Goal: Information Seeking & Learning: Understand process/instructions

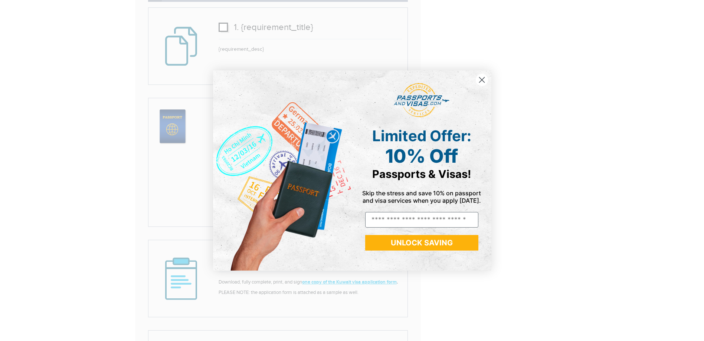
scroll to position [742, 0]
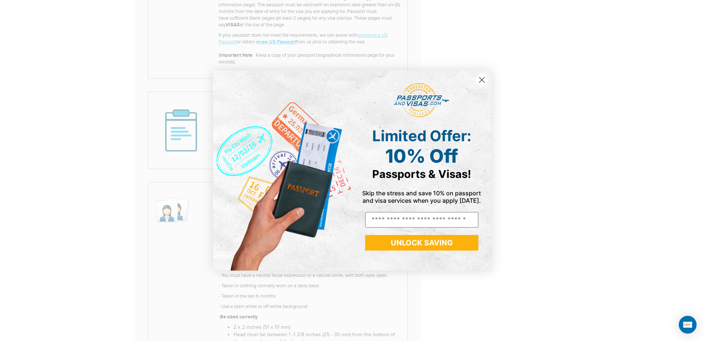
click at [482, 80] on circle "Close dialog" at bounding box center [481, 80] width 12 height 12
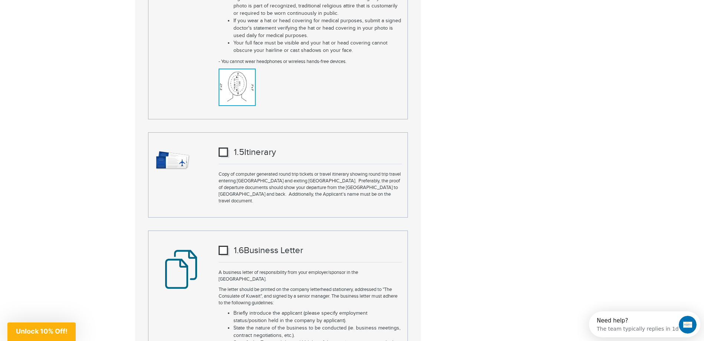
scroll to position [1261, 0]
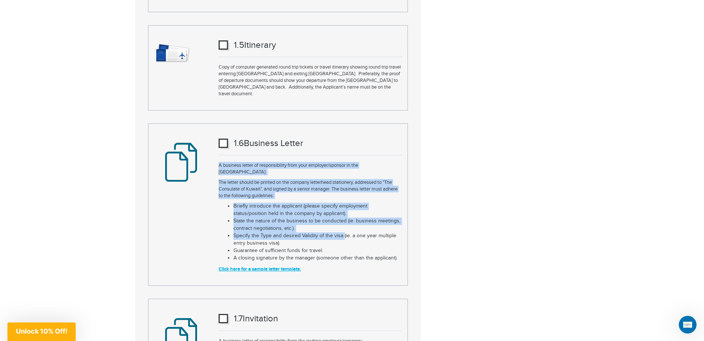
drag, startPoint x: 218, startPoint y: 160, endPoint x: 344, endPoint y: 226, distance: 141.0
click at [344, 226] on div "1. 6 Business Letter A business letter of responsibility from your employer/spo…" at bounding box center [310, 204] width 194 height 143
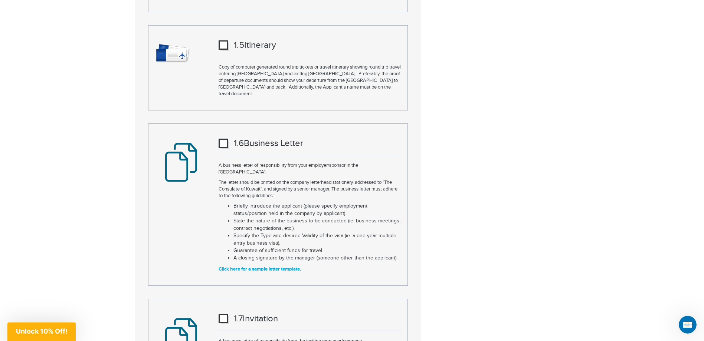
drag, startPoint x: 344, startPoint y: 226, endPoint x: 298, endPoint y: 227, distance: 45.3
click at [298, 233] on li "Specify the Type and desired Validity of the visa (ie. a one year multiple entr…" at bounding box center [317, 240] width 168 height 15
click at [254, 266] on link "Click here for a sample letter template." at bounding box center [259, 269] width 82 height 6
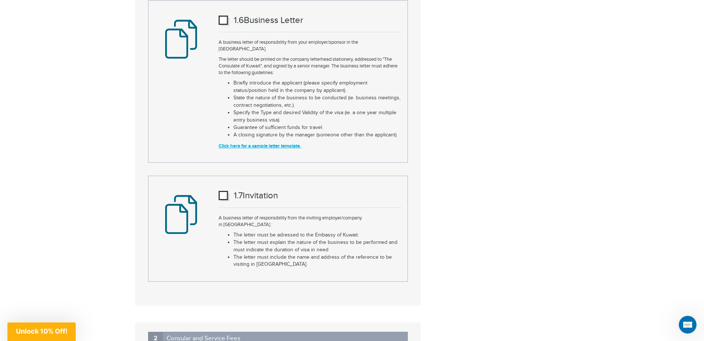
scroll to position [1284, 0]
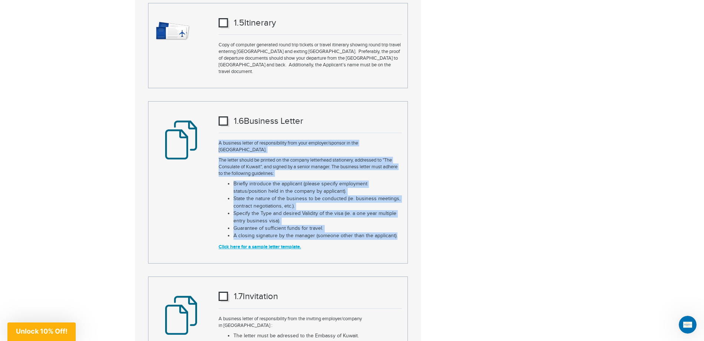
drag, startPoint x: 219, startPoint y: 137, endPoint x: 400, endPoint y: 221, distance: 199.5
click at [400, 221] on div "1. 6 Business Letter A business letter of responsibility from your employer/spo…" at bounding box center [310, 182] width 194 height 143
copy div "A business letter of responsibility from your employer/sponsor in the [GEOGRAPH…"
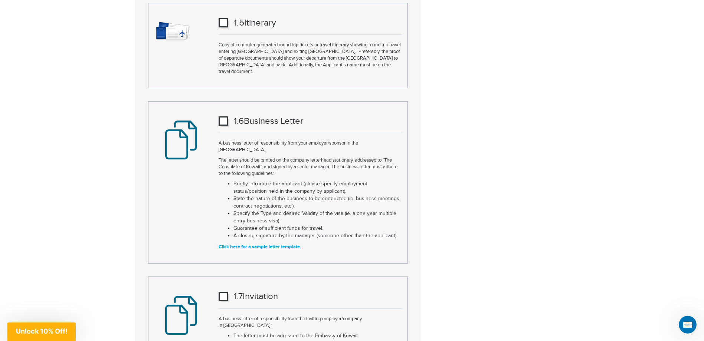
click at [402, 121] on div "1. 6 Business Letter A business letter of responsibility from your employer/spo…" at bounding box center [310, 182] width 194 height 143
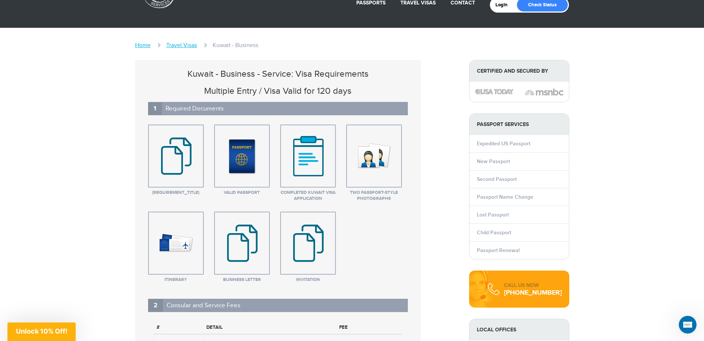
scroll to position [0, 0]
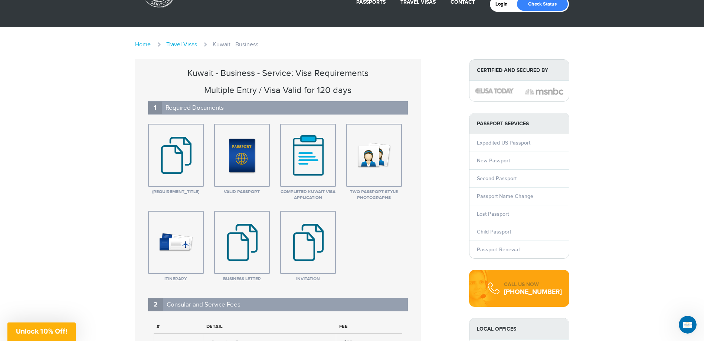
click at [185, 162] on img at bounding box center [175, 156] width 51 height 56
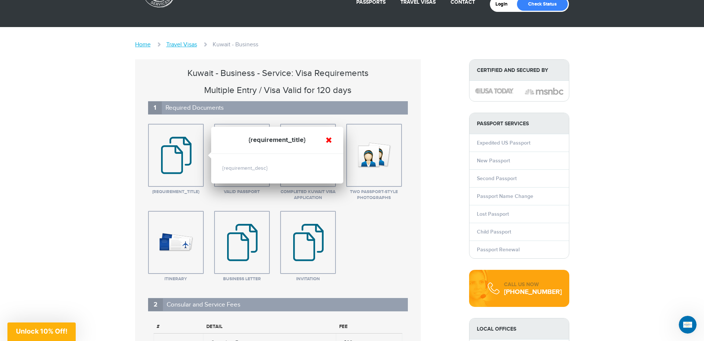
click at [330, 142] on link at bounding box center [328, 140] width 7 height 7
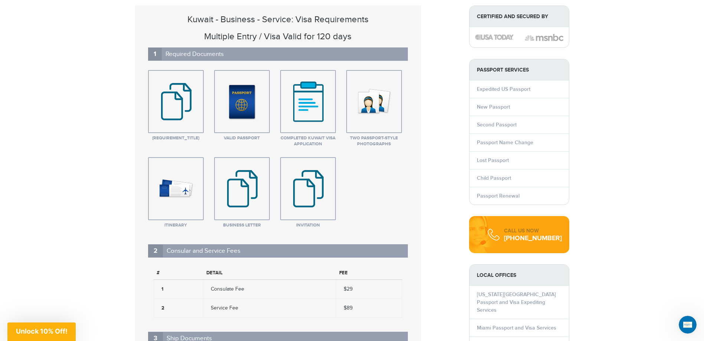
scroll to position [111, 0]
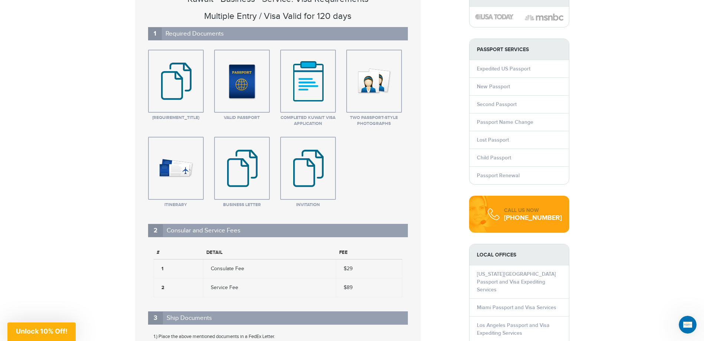
click at [311, 162] on img at bounding box center [307, 169] width 51 height 56
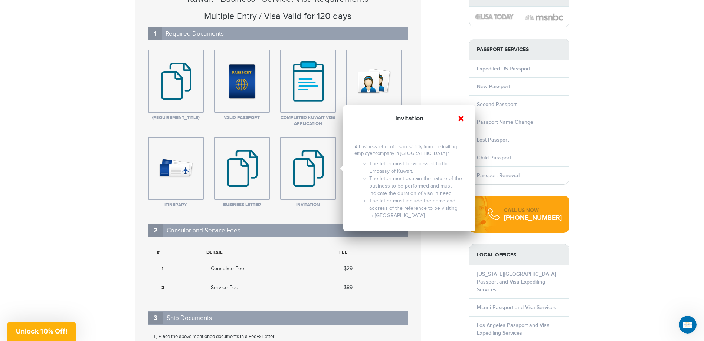
click at [462, 120] on link at bounding box center [460, 118] width 7 height 7
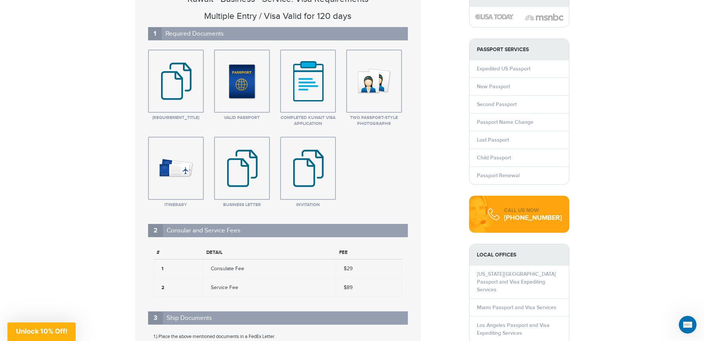
click at [240, 167] on img at bounding box center [241, 169] width 51 height 56
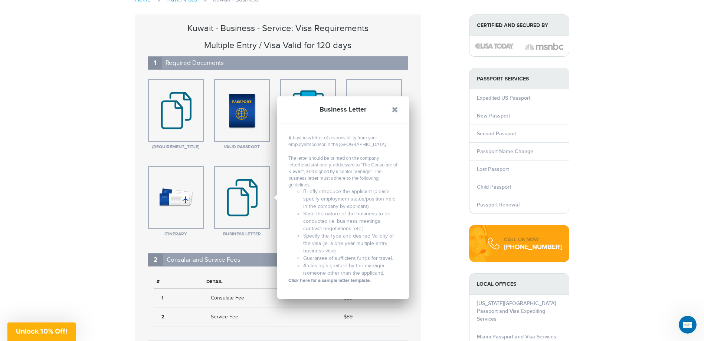
scroll to position [74, 0]
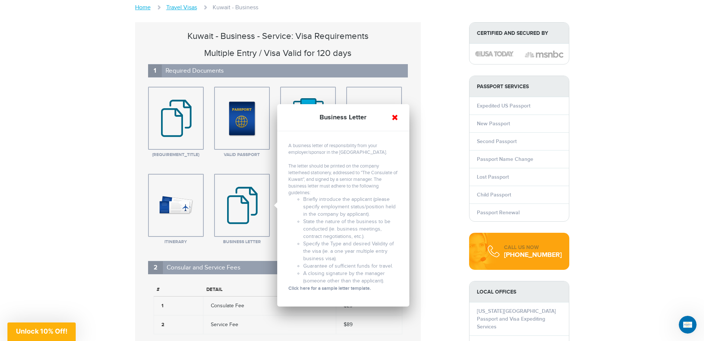
click at [394, 120] on link at bounding box center [394, 117] width 7 height 7
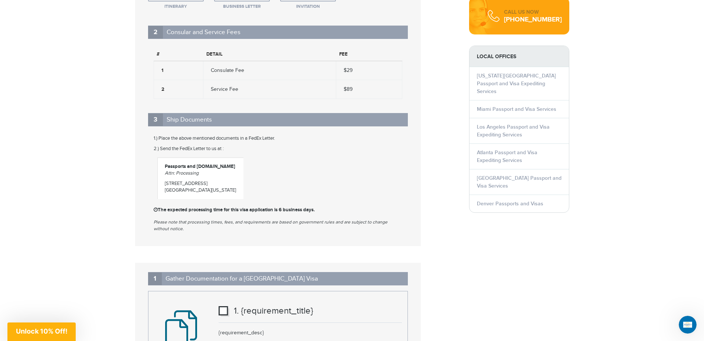
scroll to position [297, 0]
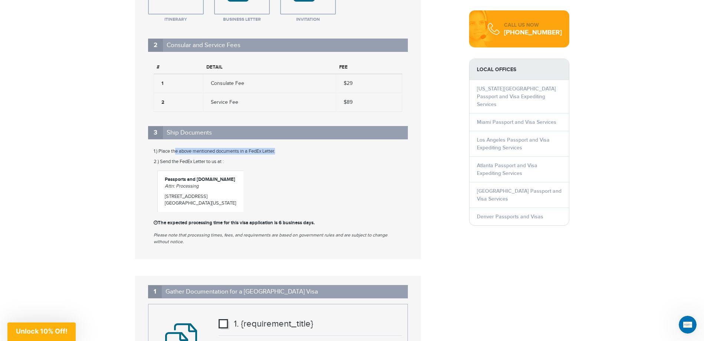
drag, startPoint x: 176, startPoint y: 153, endPoint x: 280, endPoint y: 151, distance: 103.9
click at [280, 151] on p "1.) Place the above mentioned documents in a FedEx Letter." at bounding box center [278, 151] width 249 height 7
drag, startPoint x: 280, startPoint y: 151, endPoint x: 264, endPoint y: 159, distance: 18.2
click at [264, 159] on p "2.) Send the FedEx Letter to us at :" at bounding box center [278, 161] width 249 height 7
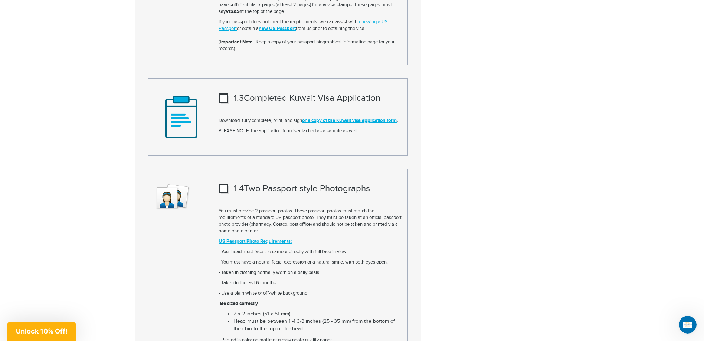
scroll to position [742, 0]
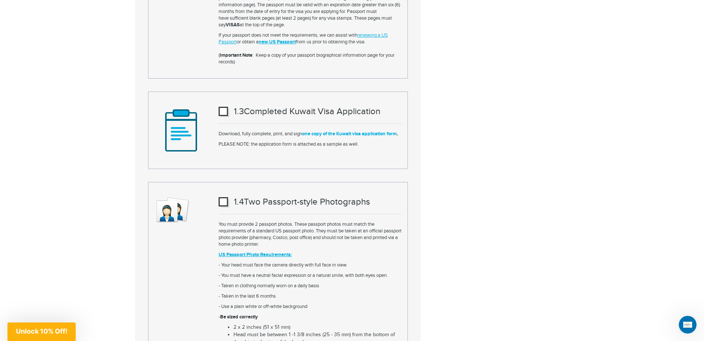
click at [323, 133] on link "one copy of the Kuwait visa application form" at bounding box center [349, 134] width 95 height 6
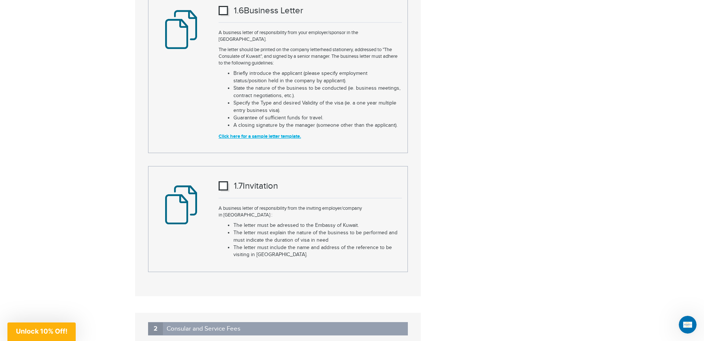
scroll to position [1410, 0]
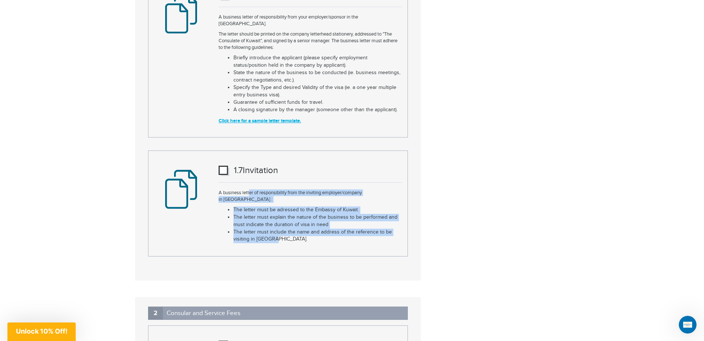
drag, startPoint x: 250, startPoint y: 180, endPoint x: 356, endPoint y: 221, distance: 113.8
click at [356, 221] on div "1. 7 Invitation A business letter of responsibility from the inviting employer/…" at bounding box center [310, 203] width 194 height 87
drag, startPoint x: 356, startPoint y: 221, endPoint x: 322, endPoint y: 210, distance: 35.3
click at [322, 229] on li "The letter must include the name and address of the reference to be visiting in…" at bounding box center [317, 236] width 168 height 15
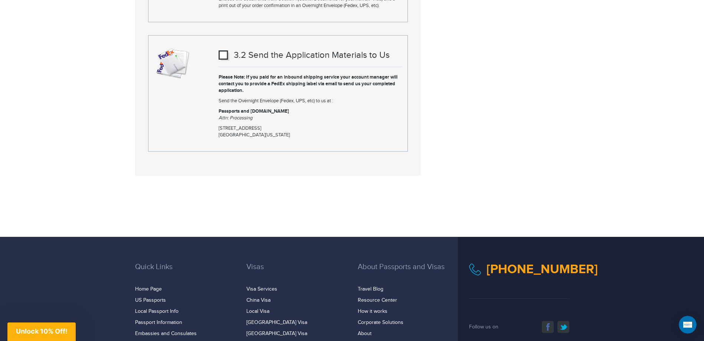
scroll to position [1855, 0]
